Goal: Task Accomplishment & Management: Use online tool/utility

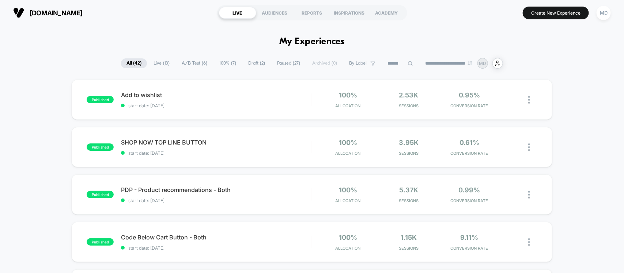
click at [162, 63] on span "Live ( 13 )" at bounding box center [161, 63] width 27 height 10
click at [384, 97] on div "2.53k Sessions" at bounding box center [408, 99] width 57 height 17
click at [532, 153] on div at bounding box center [532, 147] width 9 height 17
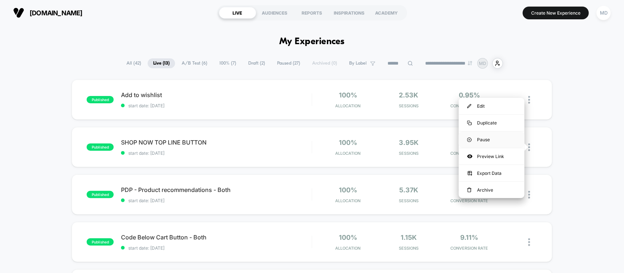
click at [494, 141] on div "Pause" at bounding box center [492, 140] width 66 height 16
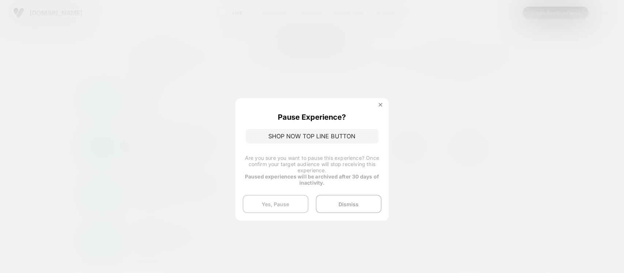
click at [283, 198] on button "Yes, Pause" at bounding box center [276, 204] width 66 height 18
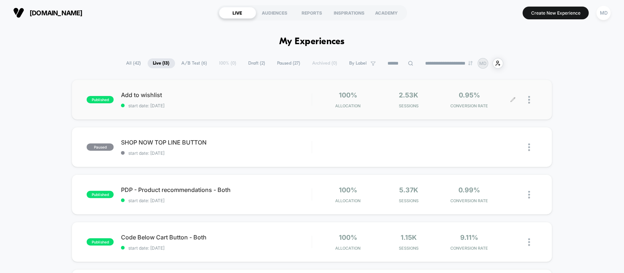
click at [526, 102] on div at bounding box center [525, 99] width 24 height 17
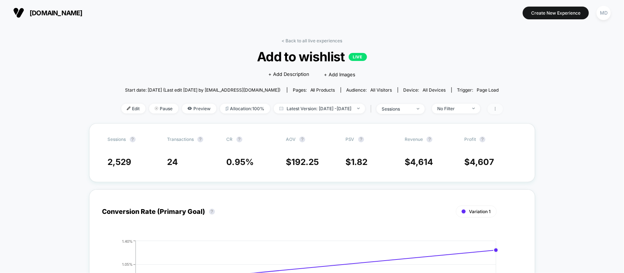
click at [497, 108] on icon at bounding box center [495, 109] width 4 height 4
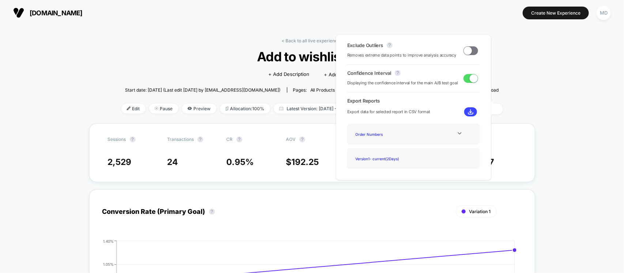
drag, startPoint x: 565, startPoint y: 113, endPoint x: 556, endPoint y: 118, distance: 9.8
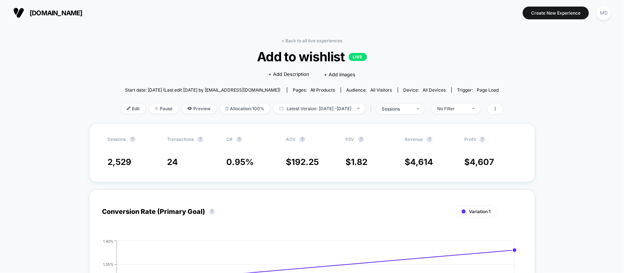
drag, startPoint x: 535, startPoint y: 112, endPoint x: 536, endPoint y: 109, distance: 3.8
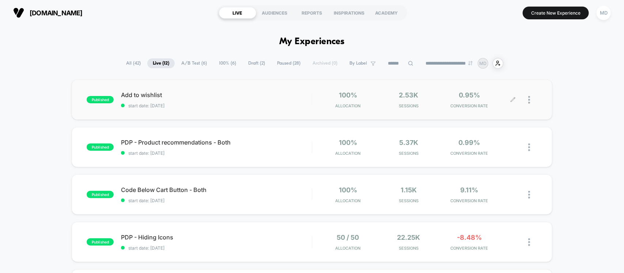
click at [534, 97] on div at bounding box center [532, 99] width 9 height 17
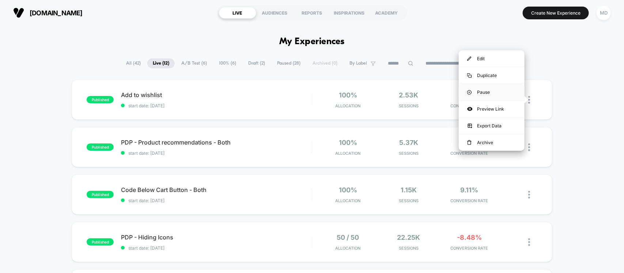
click at [477, 86] on div "Pause" at bounding box center [492, 92] width 66 height 16
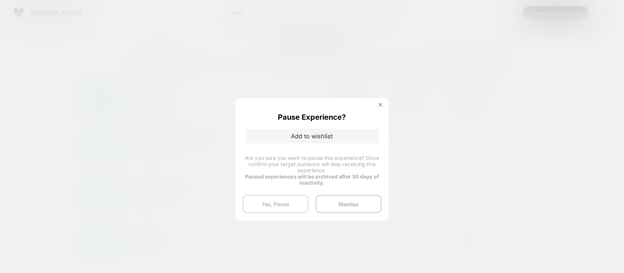
click at [280, 200] on button "Yes, Pause" at bounding box center [276, 204] width 66 height 18
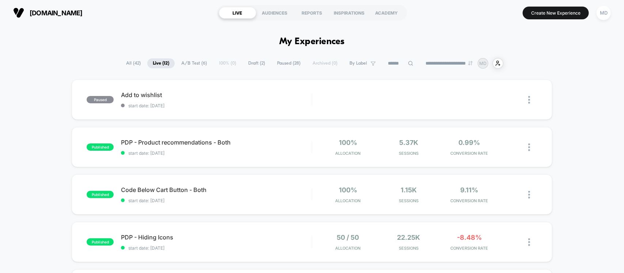
click at [189, 63] on span "A/B Test ( 6 )" at bounding box center [194, 63] width 37 height 10
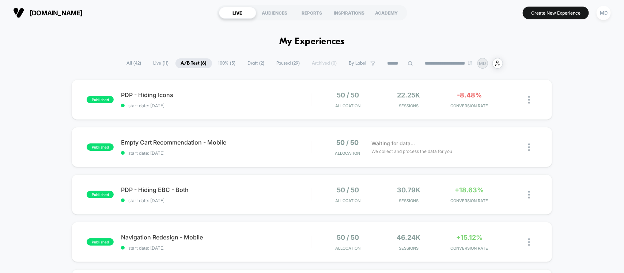
click at [220, 63] on span "100% ( 5 )" at bounding box center [227, 63] width 28 height 10
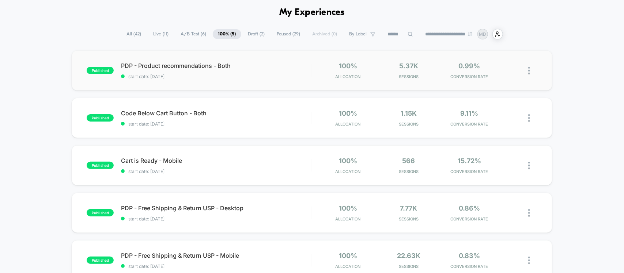
scroll to position [46, 0]
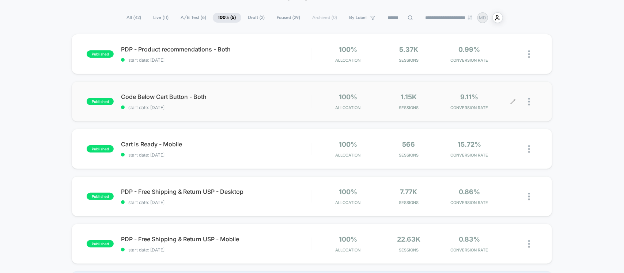
click at [513, 104] on icon at bounding box center [512, 101] width 5 height 5
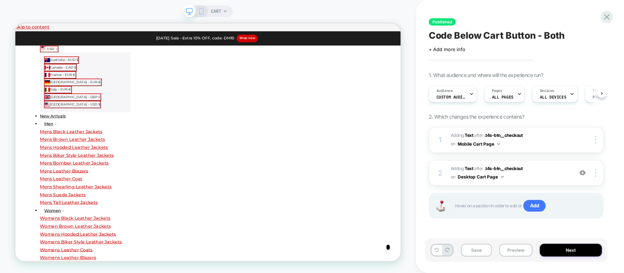
scroll to position [0, 0]
click at [530, 177] on span "#_loomi_addon_1756712661896 Adding Text AFTER .t4s-btn__checkout .t4s-btn__chec…" at bounding box center [510, 173] width 118 height 17
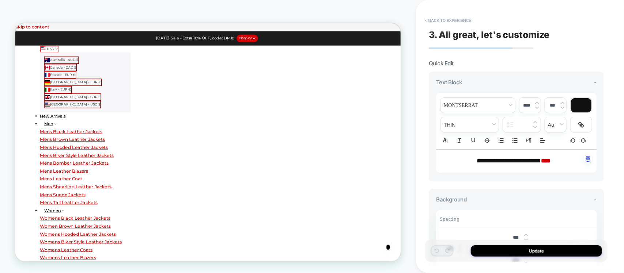
click at [550, 159] on strong "****" at bounding box center [546, 160] width 10 height 5
click at [550, 161] on strong "****" at bounding box center [546, 160] width 10 height 5
type input "****"
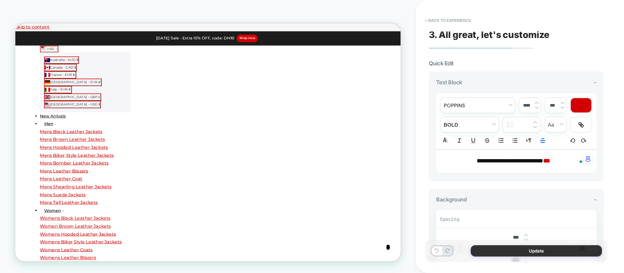
click at [518, 249] on button "Update" at bounding box center [536, 251] width 131 height 11
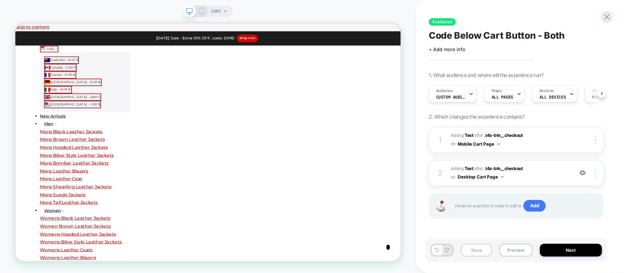
click at [478, 251] on button "Save" at bounding box center [476, 250] width 31 height 13
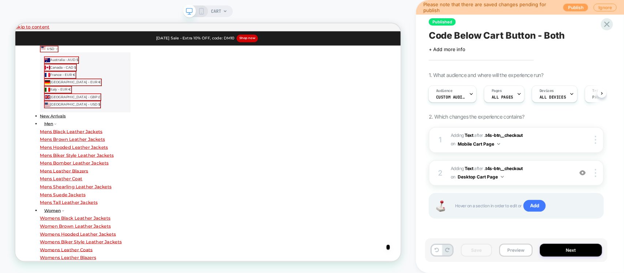
click at [572, 4] on button "Publish" at bounding box center [575, 8] width 25 height 8
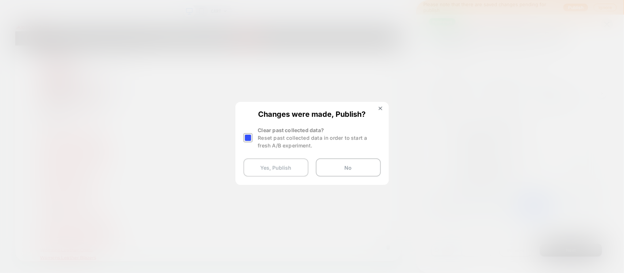
click at [275, 171] on button "Yes, Publish" at bounding box center [275, 168] width 65 height 18
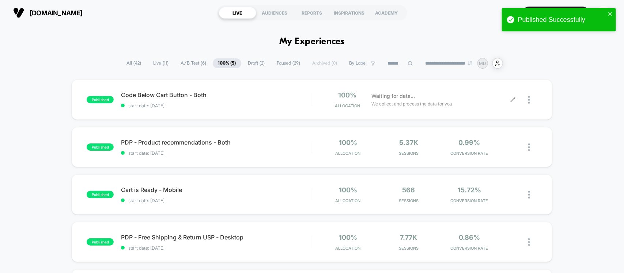
click at [512, 99] on icon at bounding box center [512, 99] width 5 height 5
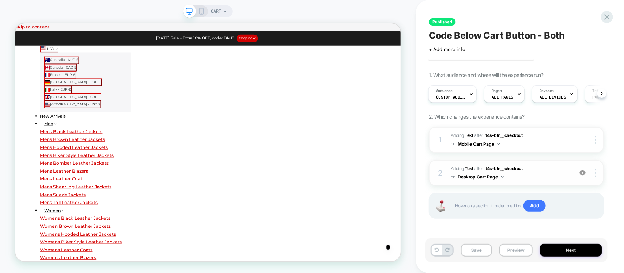
click at [538, 167] on span "#_loomi_addon_1756712661896 Adding Text AFTER .t4s-btn__checkout .t4s-btn__chec…" at bounding box center [510, 173] width 118 height 17
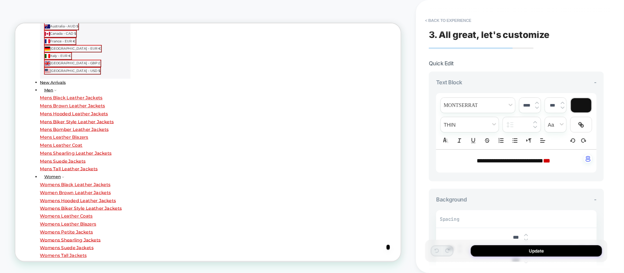
scroll to position [50, 0]
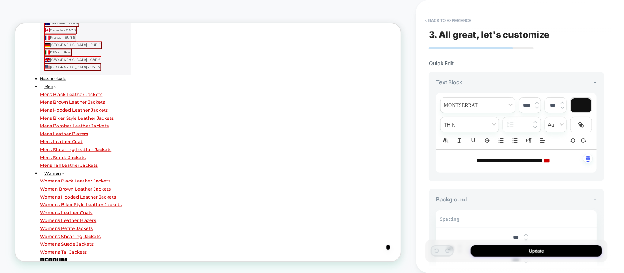
click at [550, 159] on strong "***" at bounding box center [546, 160] width 7 height 5
click at [550, 160] on strong "***" at bounding box center [546, 160] width 7 height 5
type input "****"
click at [567, 243] on div "Update" at bounding box center [516, 251] width 182 height 22
click at [563, 245] on div "Update" at bounding box center [516, 251] width 182 height 22
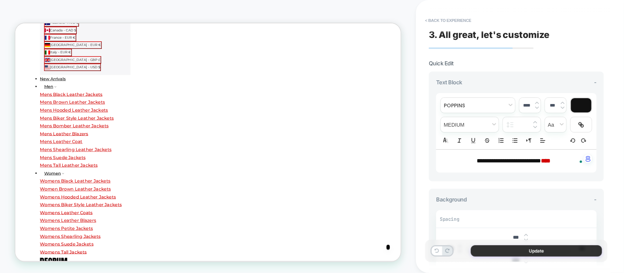
click at [560, 249] on button "Update" at bounding box center [536, 251] width 131 height 11
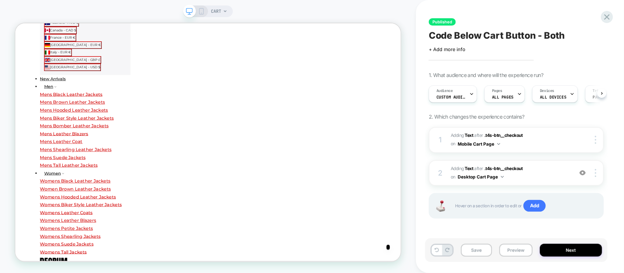
scroll to position [0, 0]
click at [473, 251] on button "Save" at bounding box center [476, 250] width 31 height 13
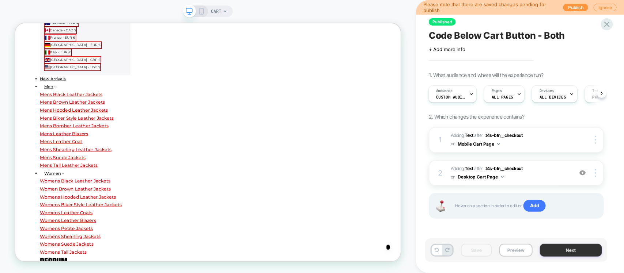
click at [571, 251] on button "Next" at bounding box center [571, 250] width 62 height 13
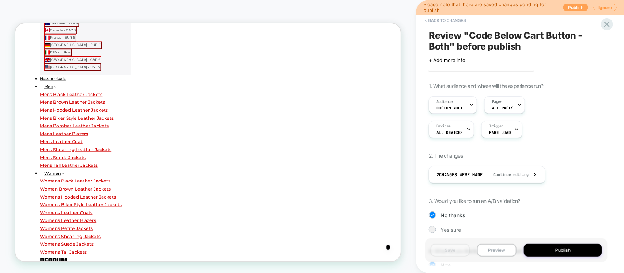
click at [575, 8] on button "Publish" at bounding box center [575, 8] width 25 height 8
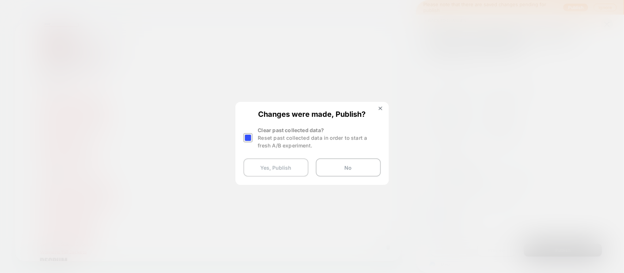
click at [276, 165] on button "Yes, Publish" at bounding box center [275, 168] width 65 height 18
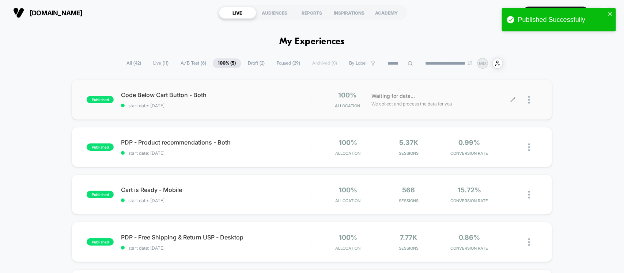
click at [511, 101] on icon at bounding box center [512, 99] width 5 height 5
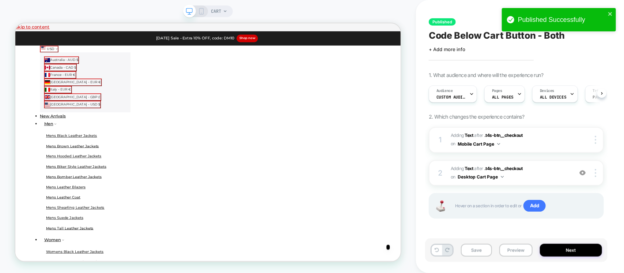
scroll to position [0, 0]
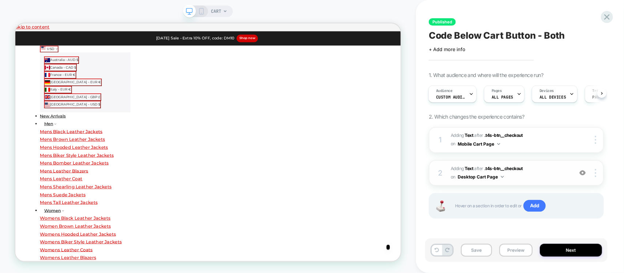
click at [537, 169] on span "#_loomi_addon_1756712661896 Adding Text AFTER .t4s-btn__checkout .t4s-btn__chec…" at bounding box center [510, 173] width 118 height 17
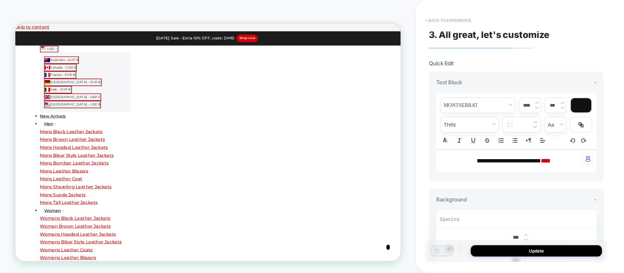
click at [436, 21] on button "< Back to experience" at bounding box center [447, 21] width 53 height 12
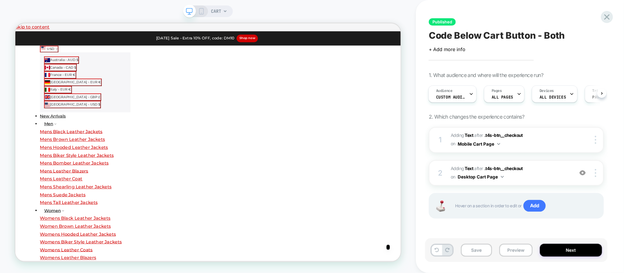
click at [201, 13] on rect at bounding box center [201, 13] width 1 height 0
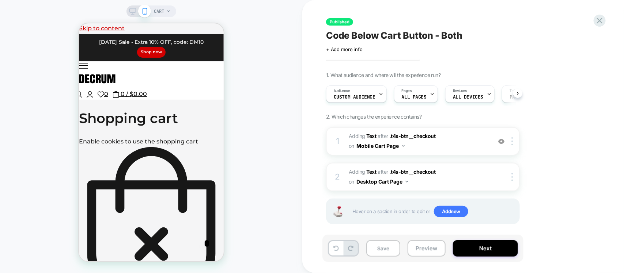
scroll to position [0, 0]
click at [443, 138] on span "#_loomi_addon_1756471068452 Adding Text AFTER .t4s-btn__checkout .t4s-btn__chec…" at bounding box center [418, 142] width 139 height 20
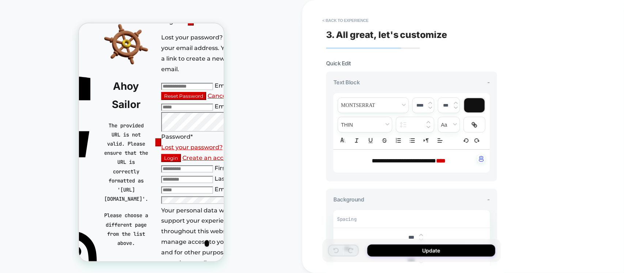
click at [446, 158] on strong "****" at bounding box center [441, 160] width 10 height 5
click at [446, 163] on strong "****" at bounding box center [441, 160] width 10 height 5
type input "****"
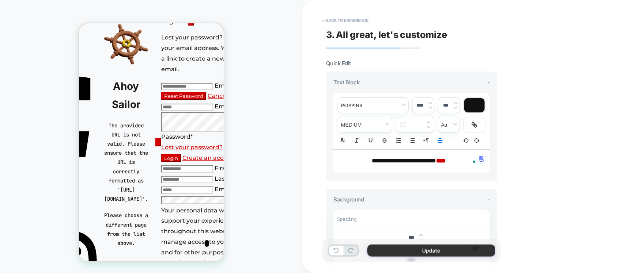
click at [415, 249] on button "Update" at bounding box center [431, 251] width 128 height 12
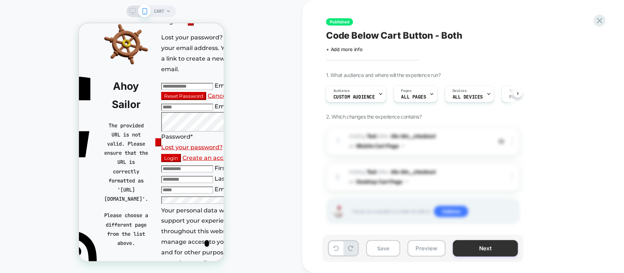
click at [492, 246] on button "Next" at bounding box center [485, 248] width 65 height 16
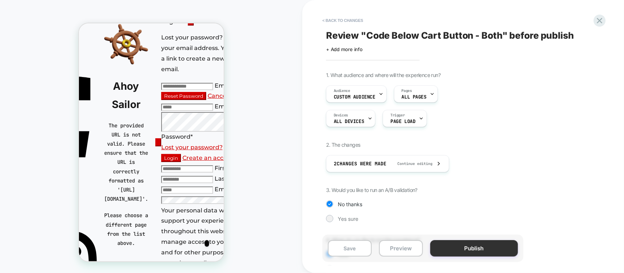
click at [492, 247] on button "Publish" at bounding box center [474, 248] width 88 height 16
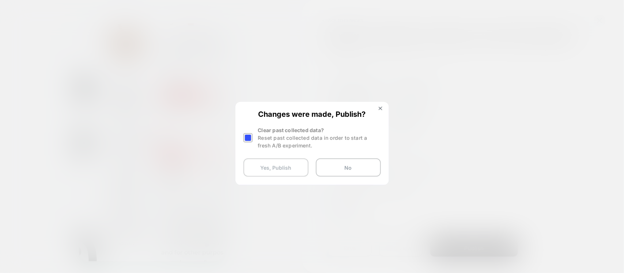
click at [290, 169] on button "Yes, Publish" at bounding box center [275, 168] width 65 height 18
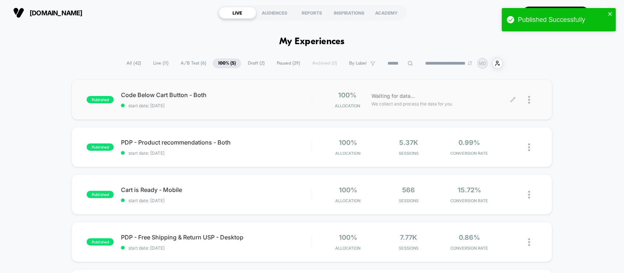
click at [514, 99] on icon at bounding box center [513, 100] width 4 height 4
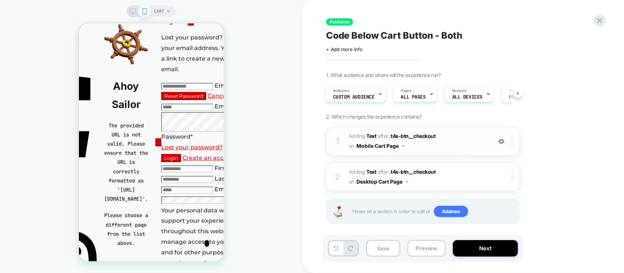
click at [446, 145] on span "#_loomi_addon_1756471068452 Adding Text AFTER .t4s-btn__checkout .t4s-btn__chec…" at bounding box center [418, 142] width 139 height 20
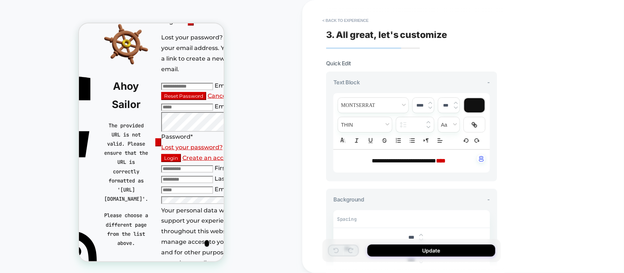
click at [390, 158] on span "**********" at bounding box center [404, 160] width 64 height 5
type input "****"
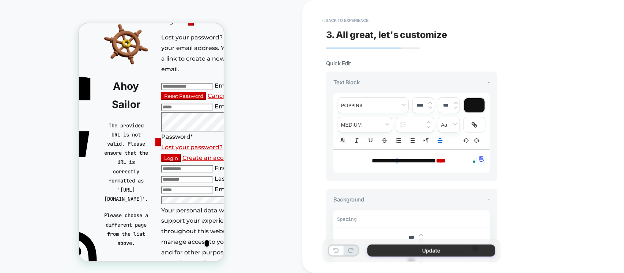
click at [459, 256] on button "Update" at bounding box center [431, 251] width 128 height 12
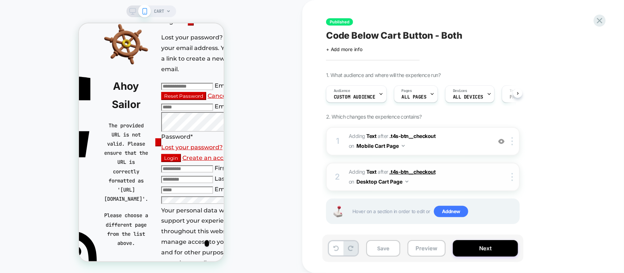
scroll to position [0, 0]
click at [374, 250] on button "Save" at bounding box center [383, 248] width 34 height 16
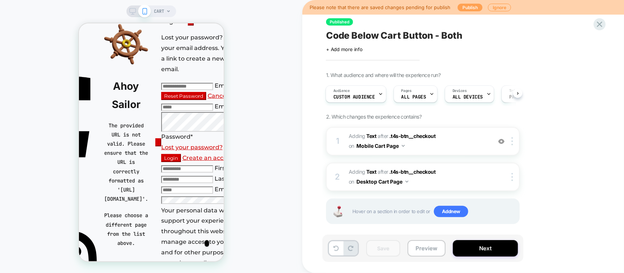
click at [461, 4] on button "Publish" at bounding box center [470, 8] width 25 height 8
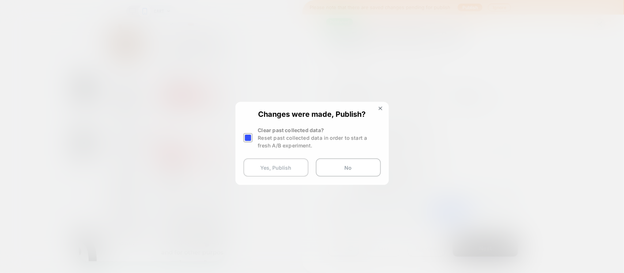
click at [288, 170] on button "Yes, Publish" at bounding box center [275, 168] width 65 height 18
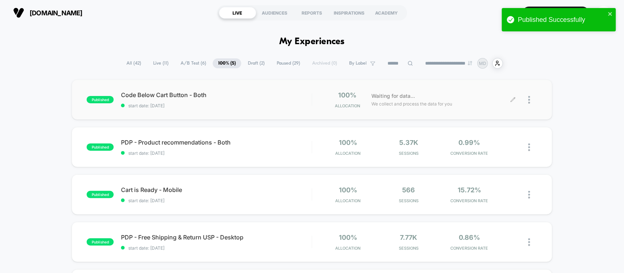
click at [513, 103] on div at bounding box center [525, 99] width 24 height 17
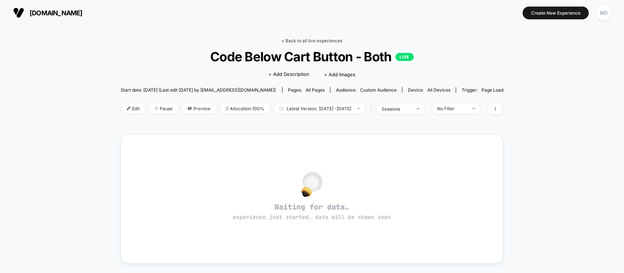
click at [298, 41] on link "< Back to all live experiences" at bounding box center [312, 40] width 61 height 5
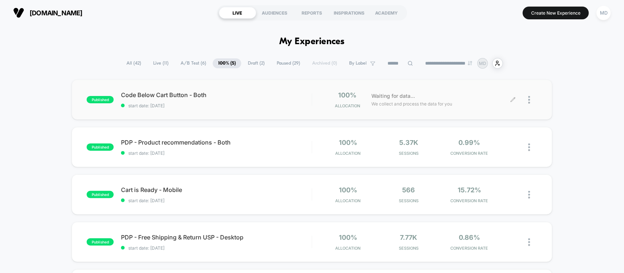
click at [507, 97] on div "Waiting for data... We collect and process the data for you" at bounding box center [440, 99] width 145 height 17
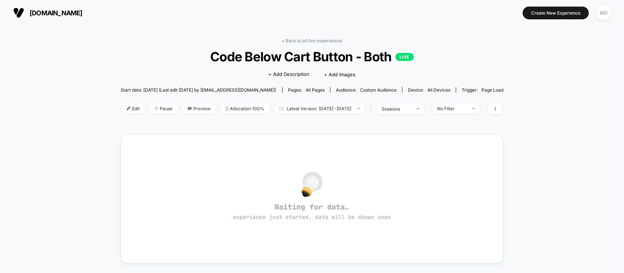
click at [130, 102] on div "< Back to all live experiences Code Below Cart Button - Both LIVE Click to edit…" at bounding box center [312, 81] width 383 height 86
click at [126, 106] on span "Edit" at bounding box center [133, 109] width 24 height 10
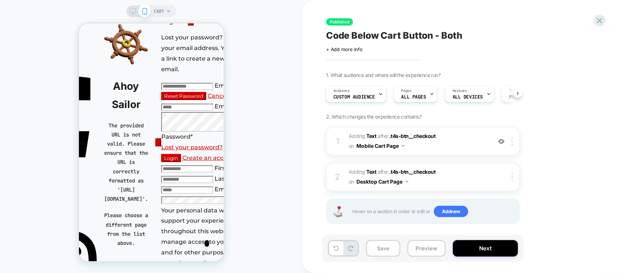
scroll to position [0, 1]
click at [459, 142] on span "#_loomi_addon_1756471068452 Adding Text AFTER .t4s-btn__checkout .t4s-btn__chec…" at bounding box center [418, 142] width 139 height 20
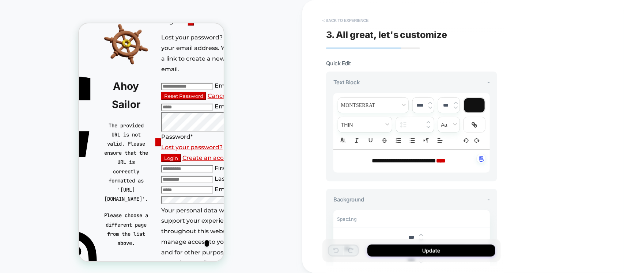
click at [344, 21] on button "< Back to experience" at bounding box center [345, 21] width 53 height 12
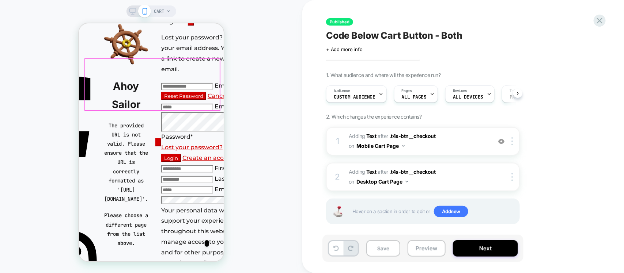
scroll to position [0, 0]
click at [131, 12] on icon at bounding box center [132, 11] width 7 height 7
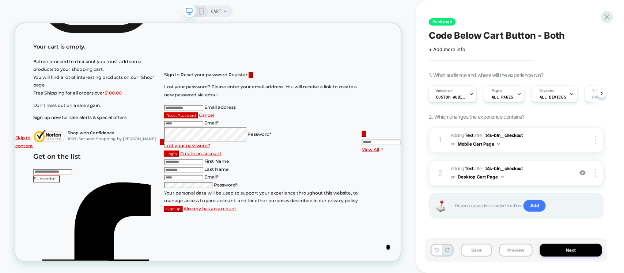
scroll to position [0, 1]
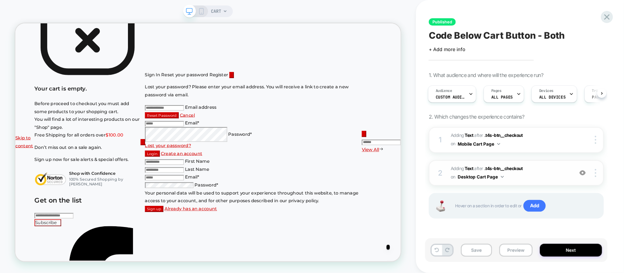
click at [538, 169] on span "#_loomi_addon_1756712661896 Adding Text AFTER .t4s-btn__checkout .t4s-btn__chec…" at bounding box center [510, 173] width 118 height 17
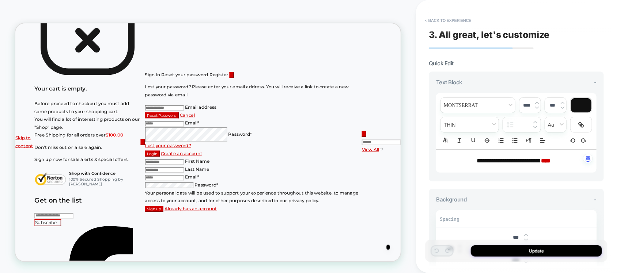
click at [500, 158] on span "**********" at bounding box center [509, 160] width 64 height 5
type input "****"
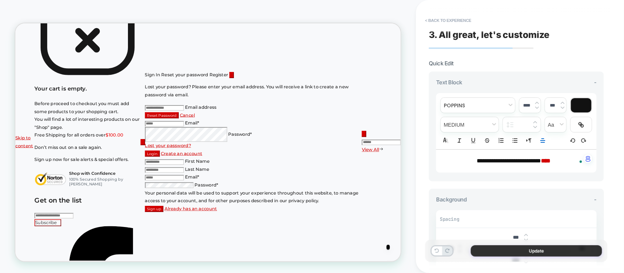
click at [520, 251] on button "Update" at bounding box center [536, 251] width 131 height 11
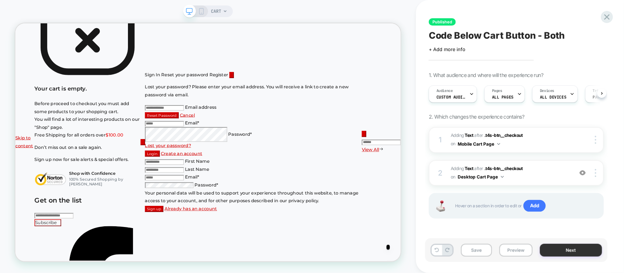
scroll to position [0, 0]
click at [585, 253] on button "Next" at bounding box center [571, 250] width 62 height 13
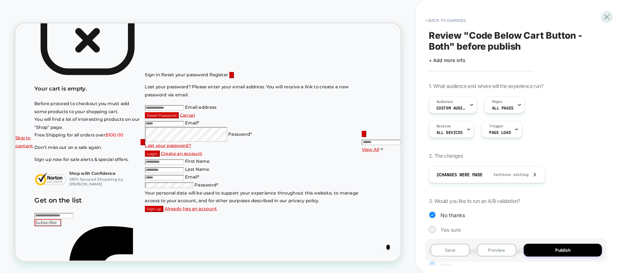
click at [567, 244] on div "Save Preview Publish" at bounding box center [516, 251] width 182 height 24
click at [581, 258] on div "Save Preview Publish" at bounding box center [516, 251] width 182 height 24
click at [572, 247] on button "Publish" at bounding box center [563, 250] width 79 height 13
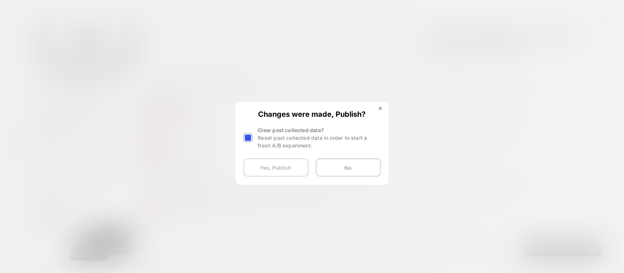
click at [291, 166] on button "Yes, Publish" at bounding box center [275, 168] width 65 height 18
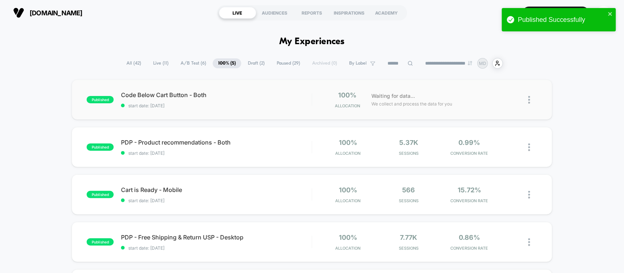
click at [528, 97] on img at bounding box center [529, 100] width 2 height 8
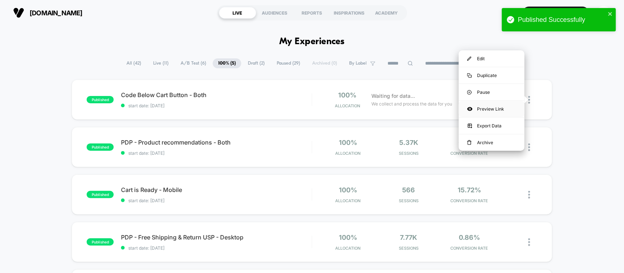
click at [487, 105] on div "Preview Link" at bounding box center [492, 109] width 66 height 16
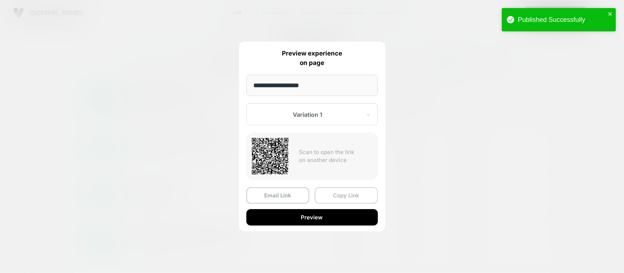
click at [326, 197] on button "Copy Link" at bounding box center [346, 195] width 63 height 16
